Goal: Information Seeking & Learning: Learn about a topic

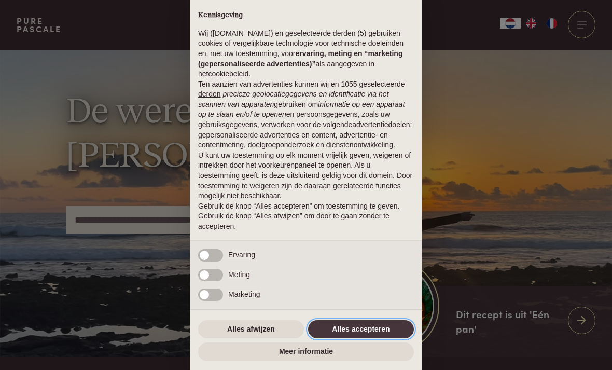
click at [377, 326] on button "Alles accepteren" at bounding box center [361, 329] width 106 height 19
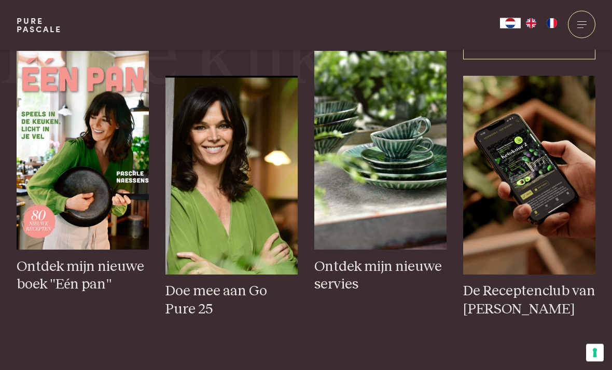
scroll to position [394, 0]
click at [44, 293] on h3 "Ontdek mijn nieuwe boek "Eén pan"" at bounding box center [83, 276] width 132 height 36
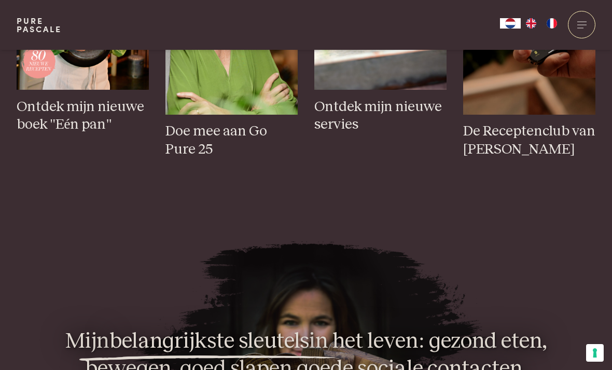
scroll to position [538, 0]
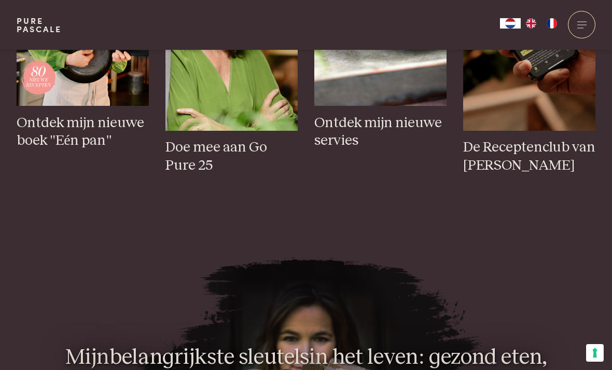
click at [529, 174] on h3 "De Receptenclub van Pascale" at bounding box center [529, 156] width 132 height 36
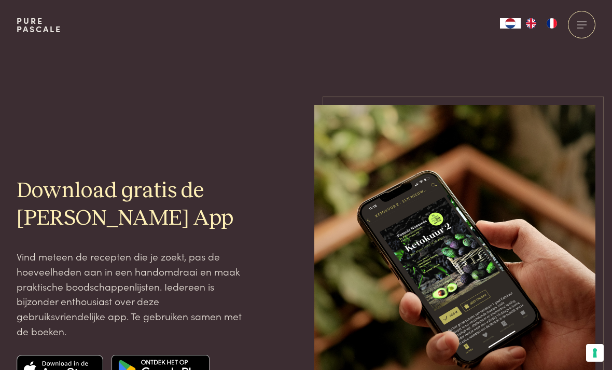
click at [581, 21] on span at bounding box center [581, 21] width 9 height 1
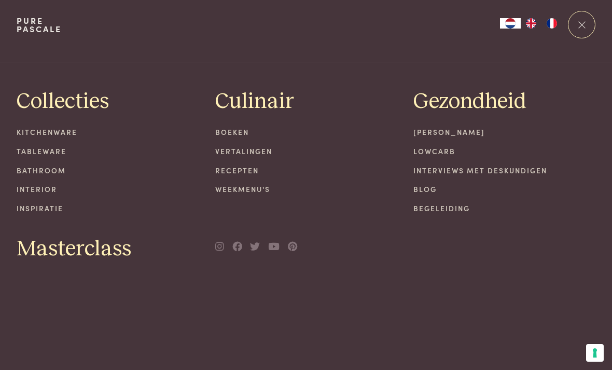
click at [241, 190] on link "Weekmenu's" at bounding box center [306, 189] width 182 height 11
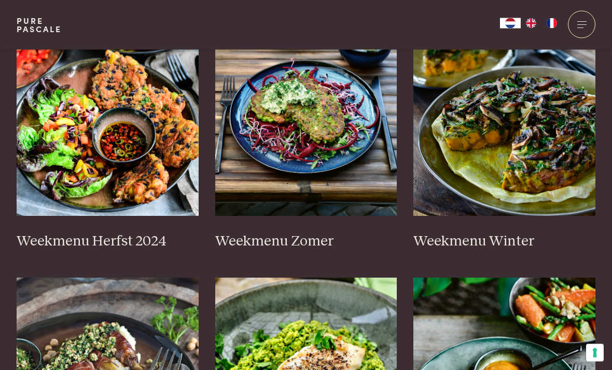
scroll to position [323, 0]
click at [137, 129] on img at bounding box center [108, 111] width 182 height 207
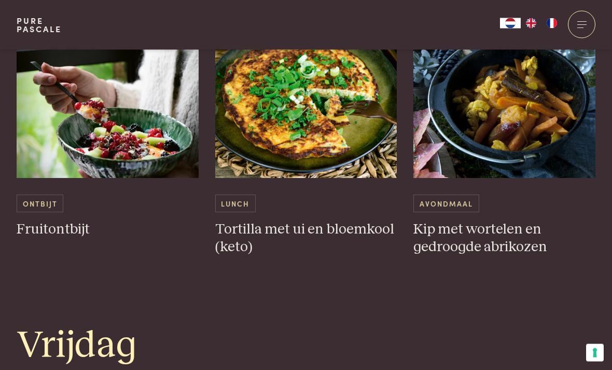
scroll to position [1846, 0]
click at [42, 209] on div "Ontbijt Fruitontbijt" at bounding box center [108, 216] width 182 height 44
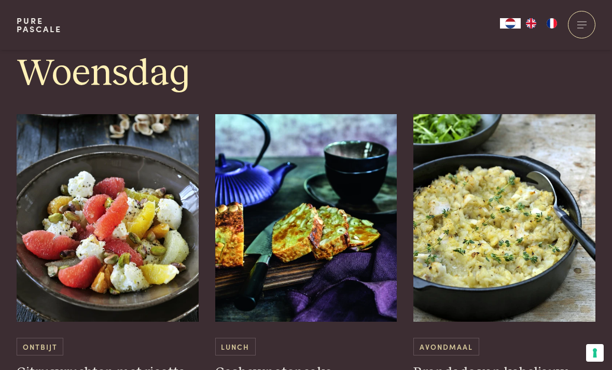
scroll to position [1287, 0]
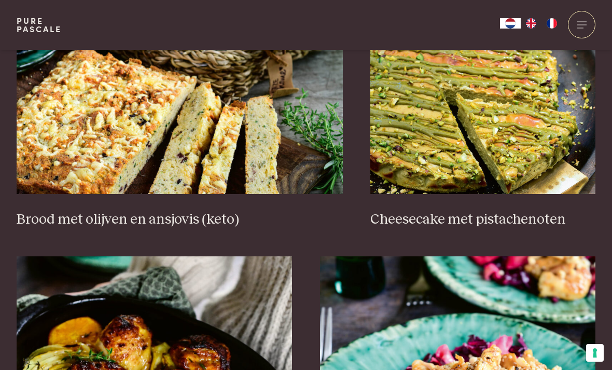
scroll to position [1006, 0]
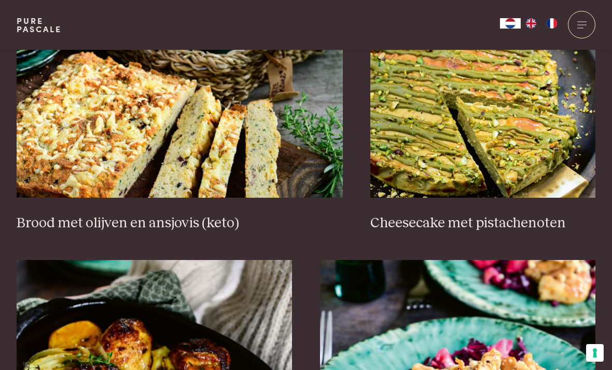
click at [85, 222] on h3 "Brood met olijven en ansjovis (keto)" at bounding box center [180, 223] width 326 height 18
